Goal: Check status: Check status

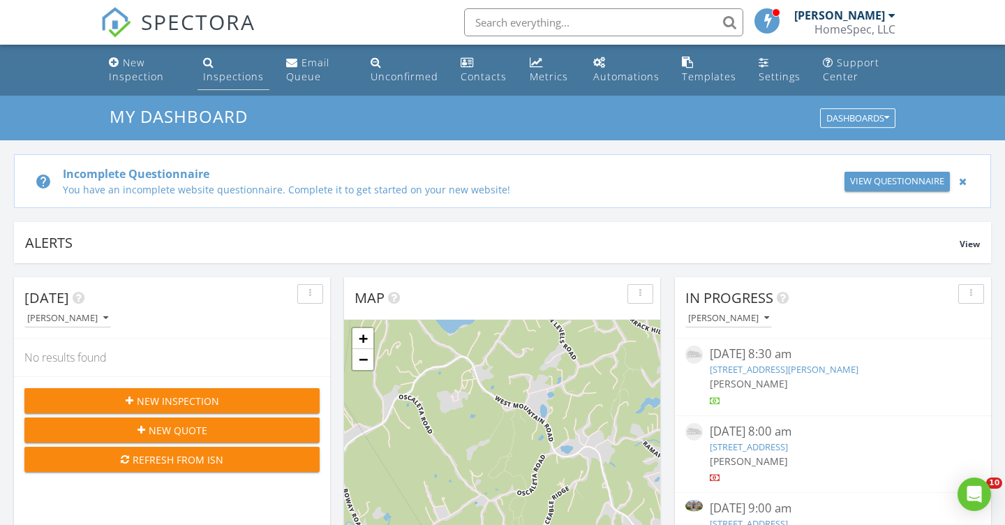
click at [219, 72] on div "Inspections" at bounding box center [233, 76] width 61 height 13
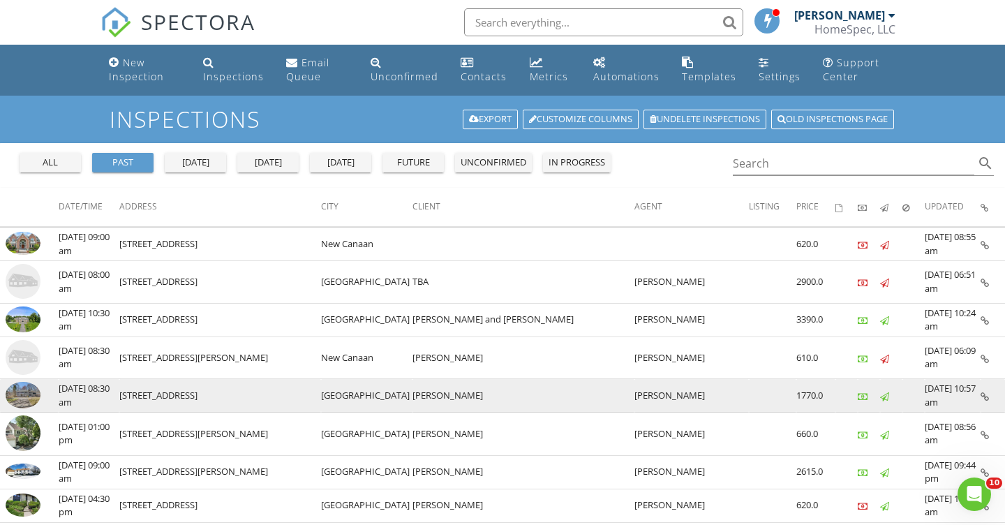
click at [27, 386] on img at bounding box center [23, 395] width 35 height 27
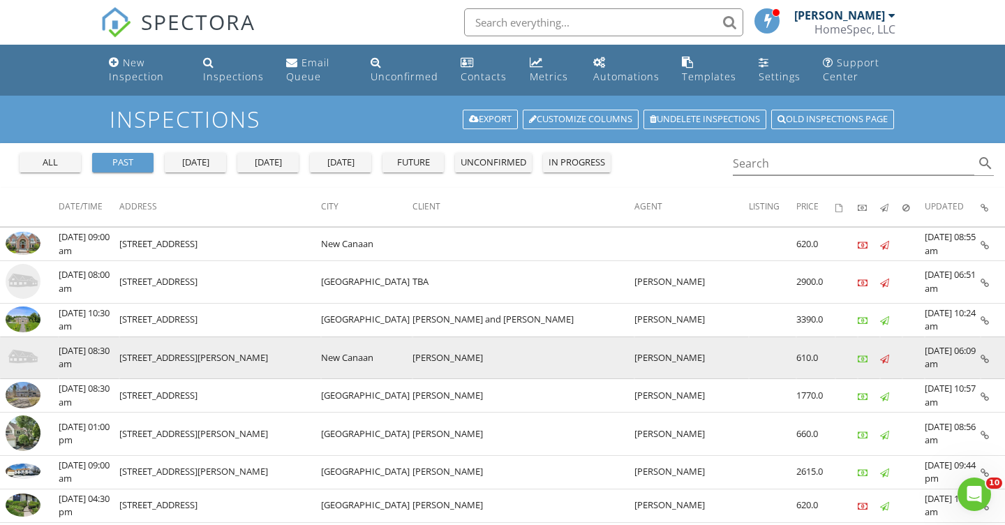
click at [21, 351] on img at bounding box center [23, 357] width 35 height 35
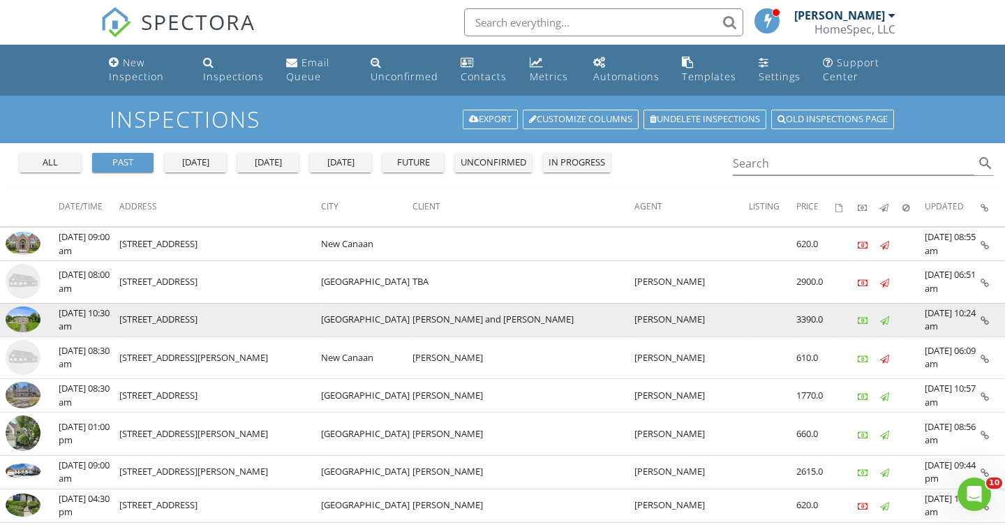
click at [22, 317] on img at bounding box center [23, 319] width 35 height 27
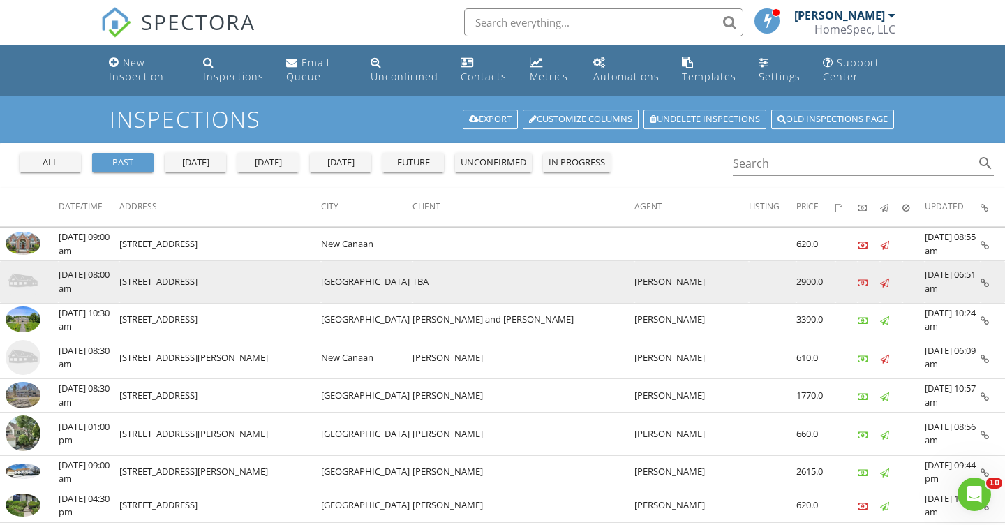
click at [25, 276] on img at bounding box center [23, 281] width 35 height 35
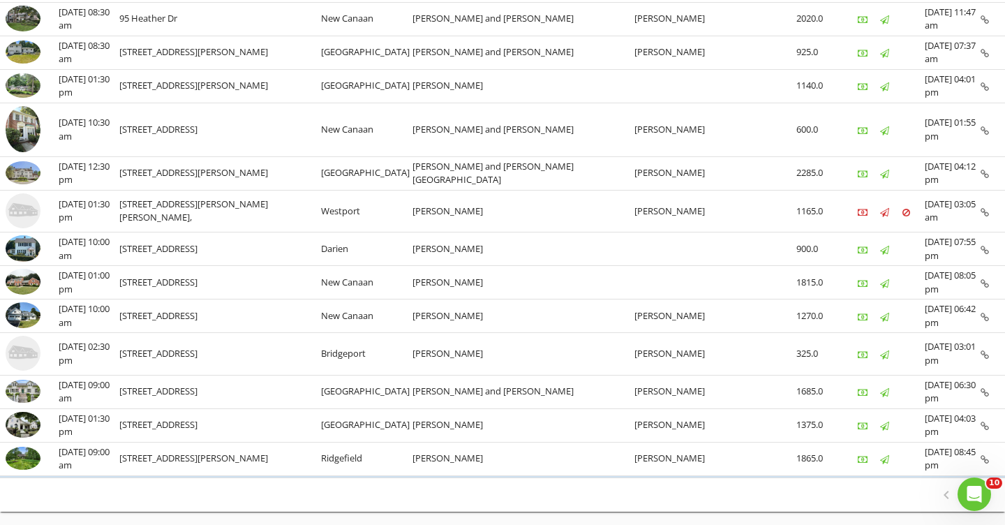
scroll to position [664, 0]
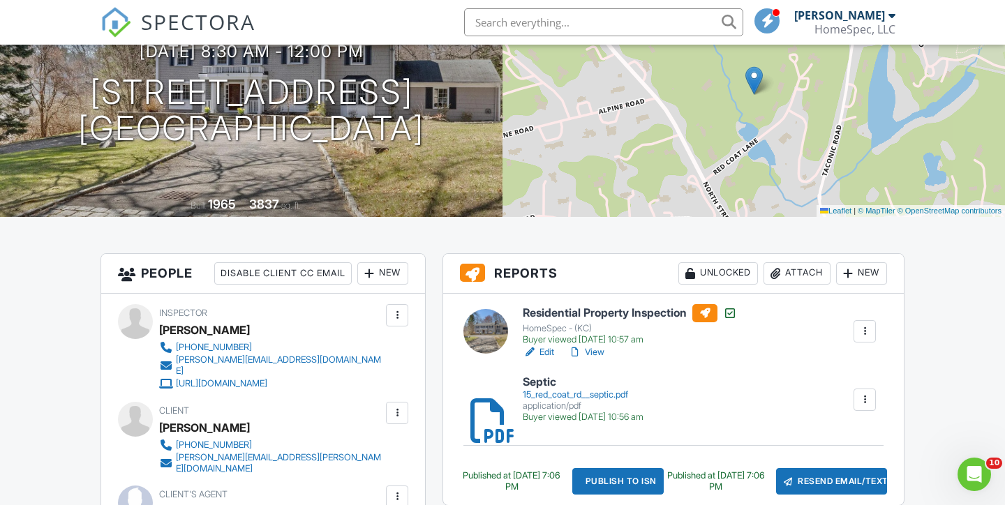
scroll to position [80, 0]
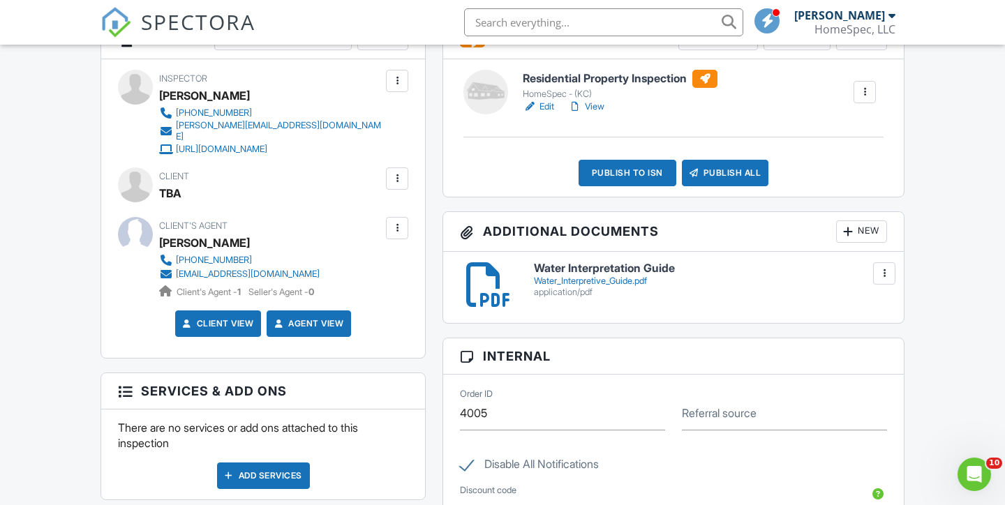
scroll to position [406, 0]
